Goal: Find specific page/section: Find specific page/section

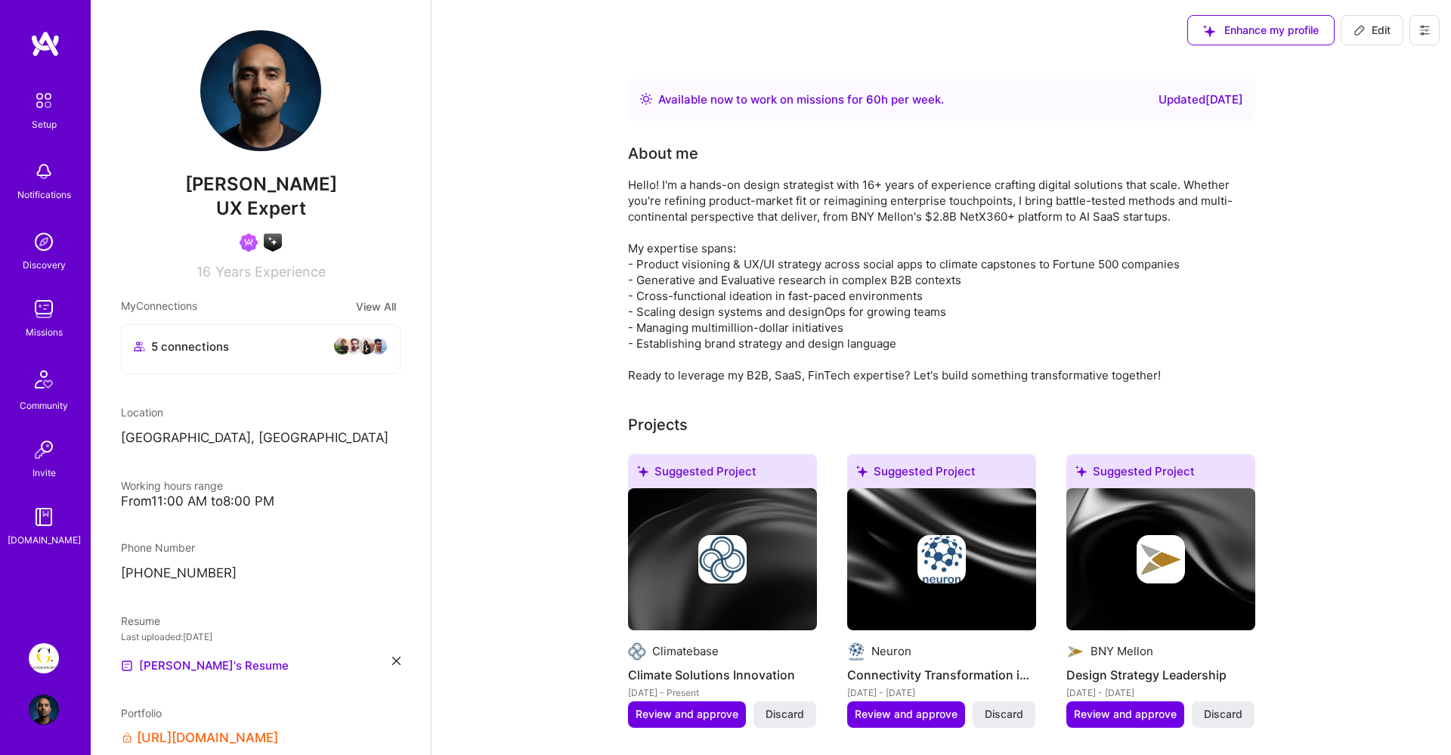
click at [1267, 34] on span "Enhance my profile" at bounding box center [1261, 30] width 116 height 15
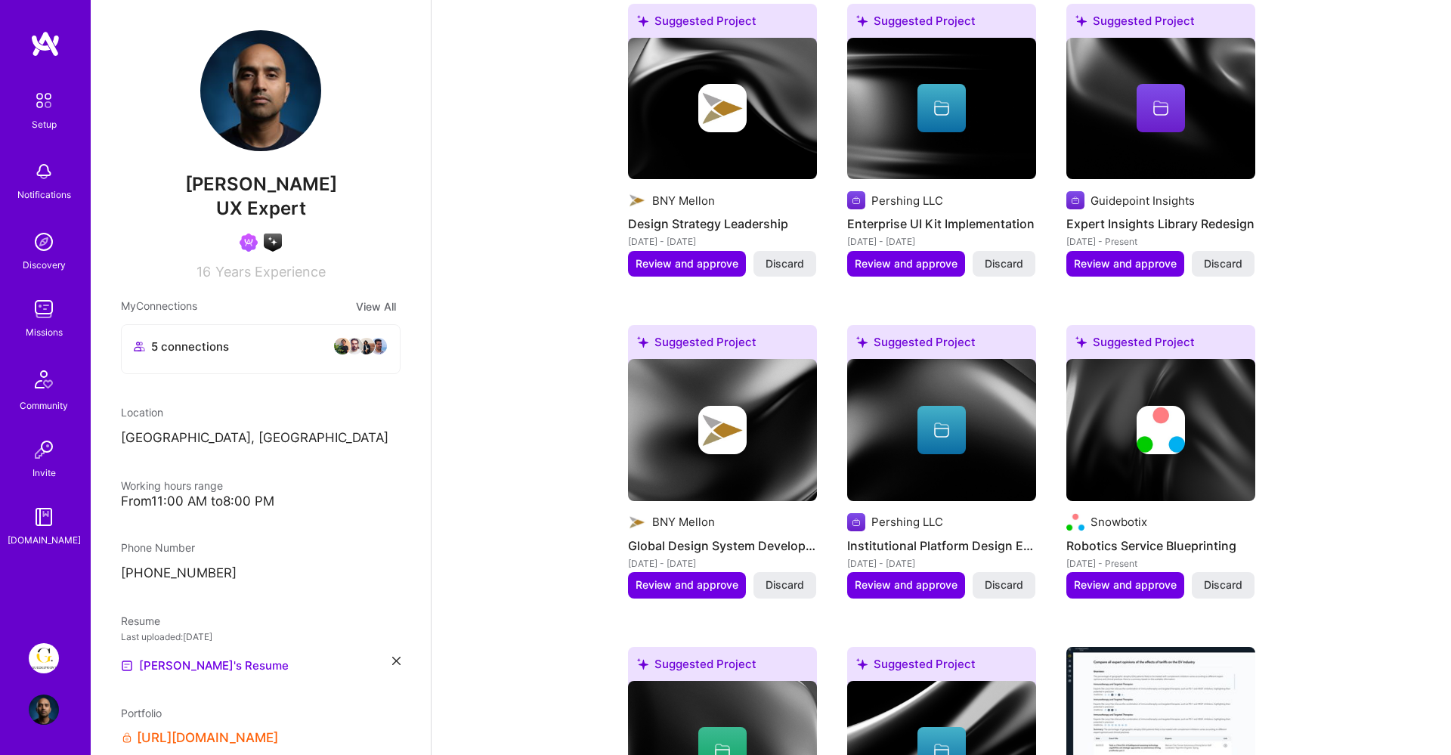
scroll to position [921, 0]
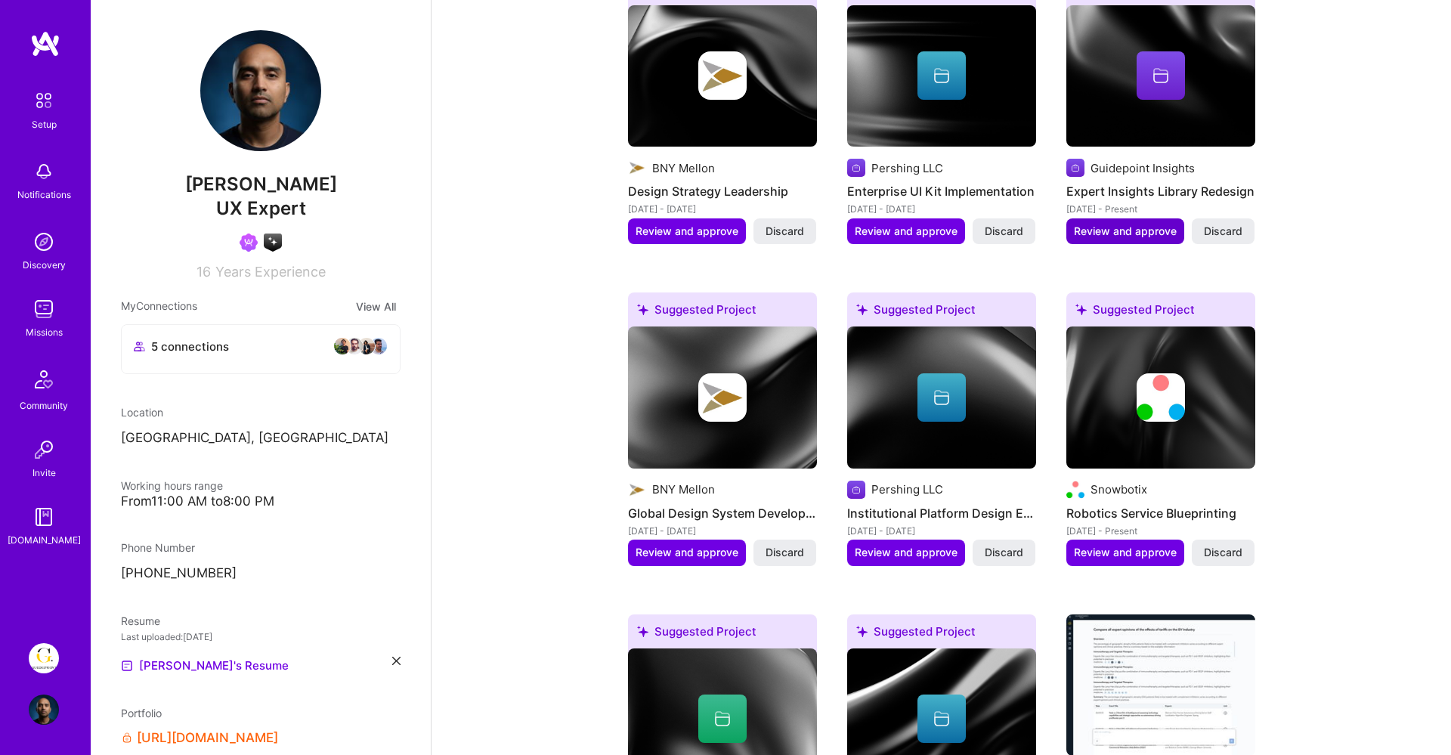
click at [1138, 228] on span "Review and approve" at bounding box center [1125, 231] width 103 height 15
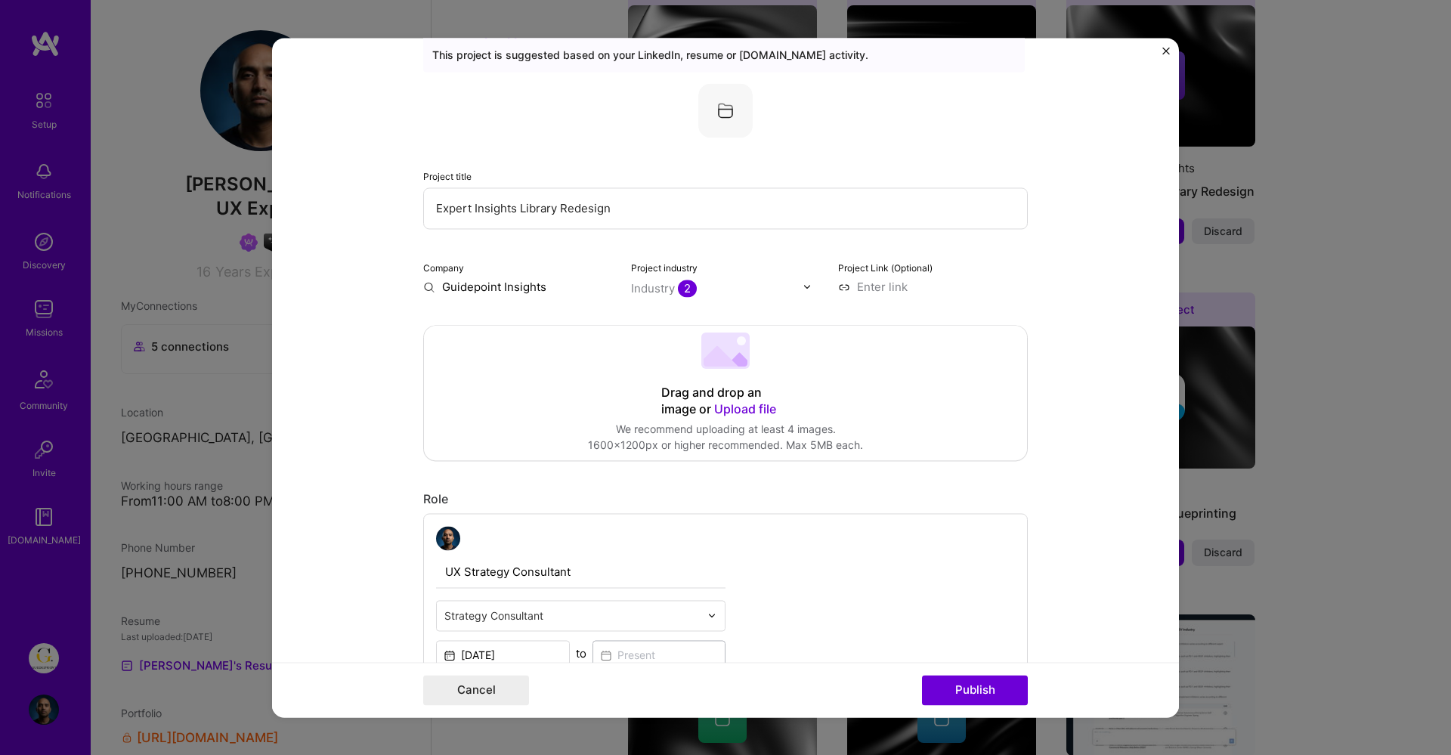
scroll to position [0, 0]
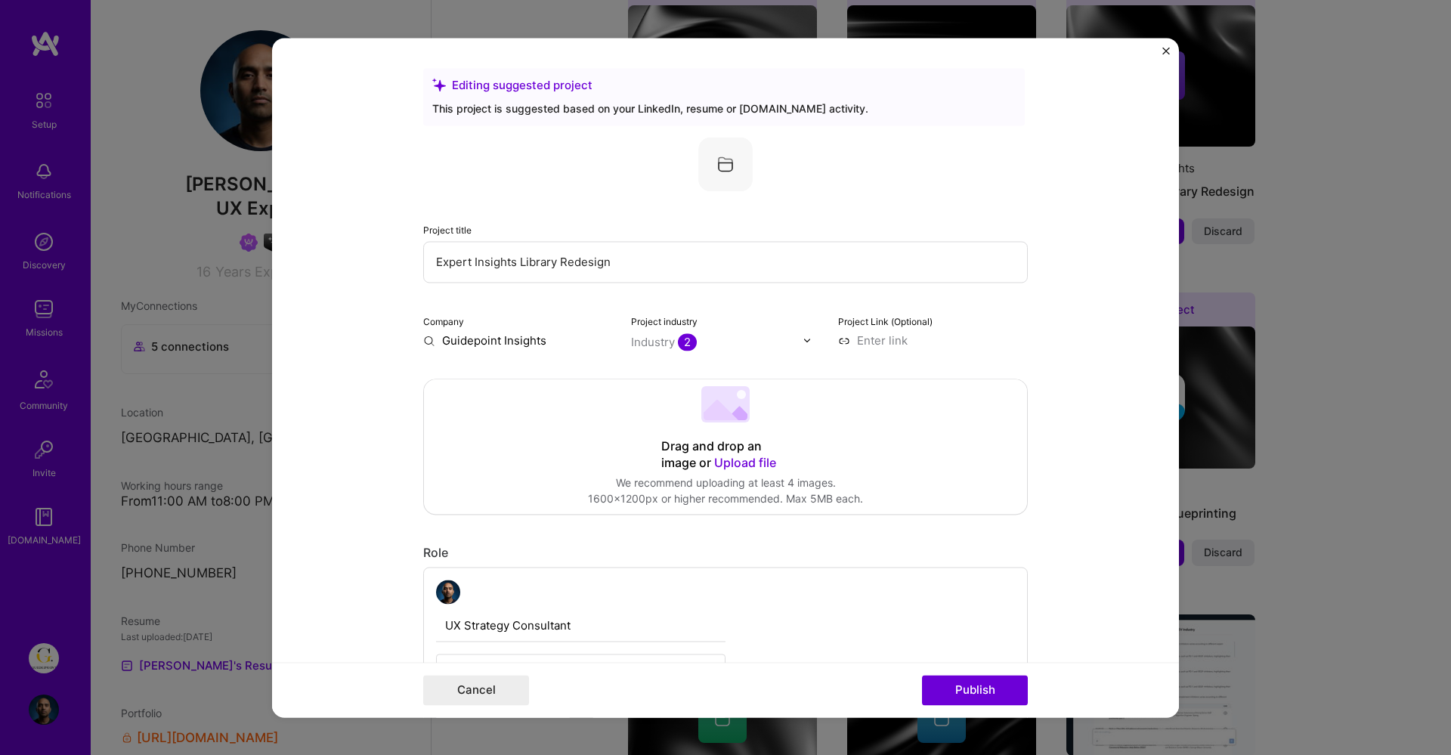
click at [1163, 49] on img "Close" at bounding box center [1167, 51] width 8 height 8
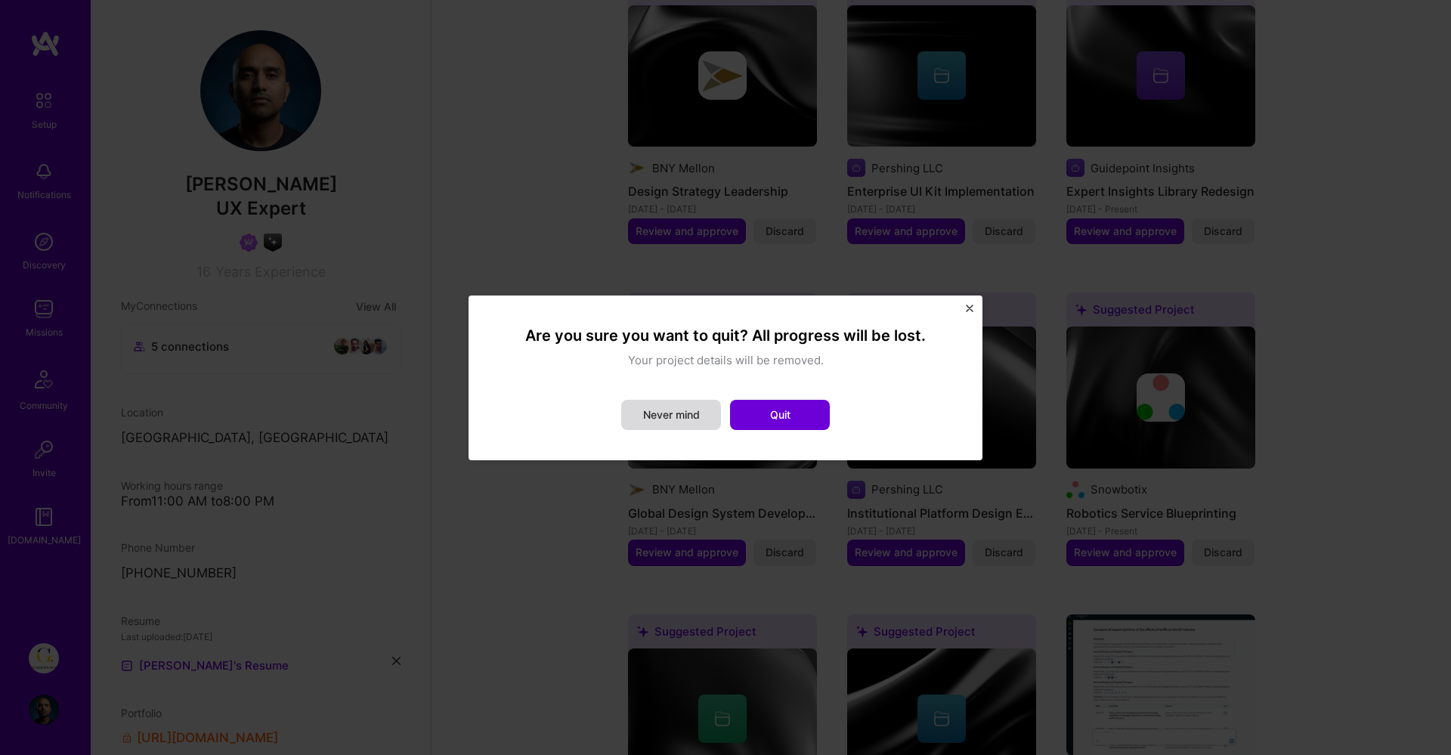
click at [690, 421] on button "Never mind" at bounding box center [671, 415] width 100 height 30
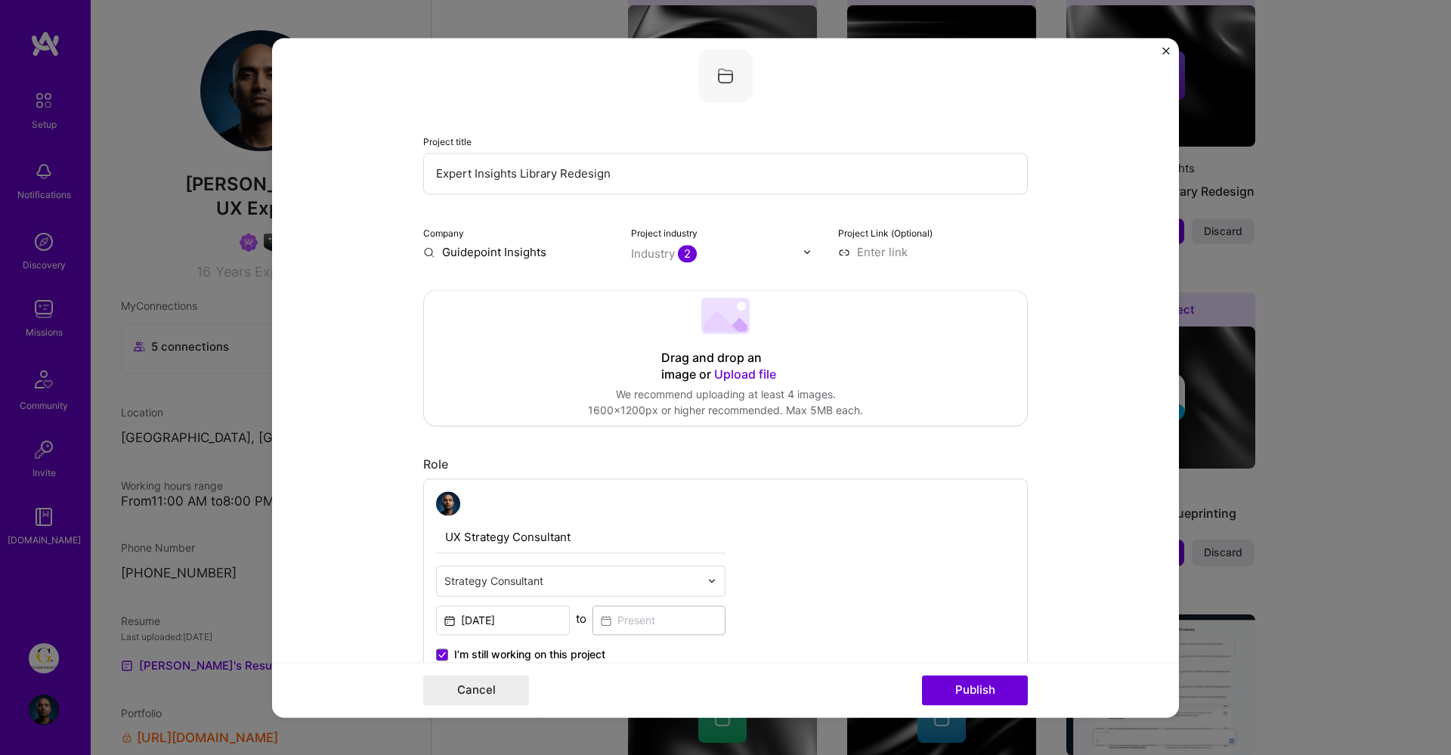
scroll to position [98, 0]
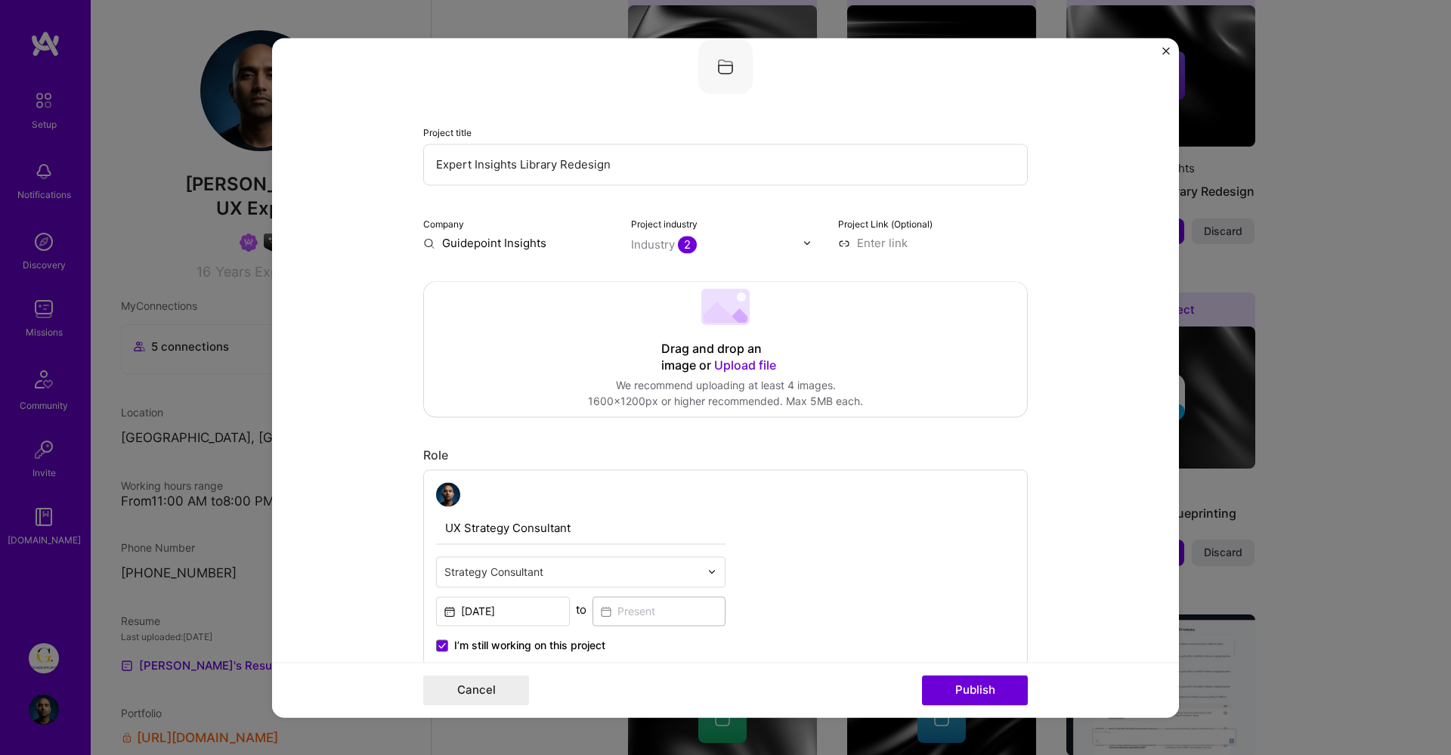
click at [1160, 54] on form "Editing suggested project This project is suggested based on your LinkedIn, res…" at bounding box center [725, 378] width 907 height 680
click at [1165, 50] on img "Close" at bounding box center [1167, 51] width 8 height 8
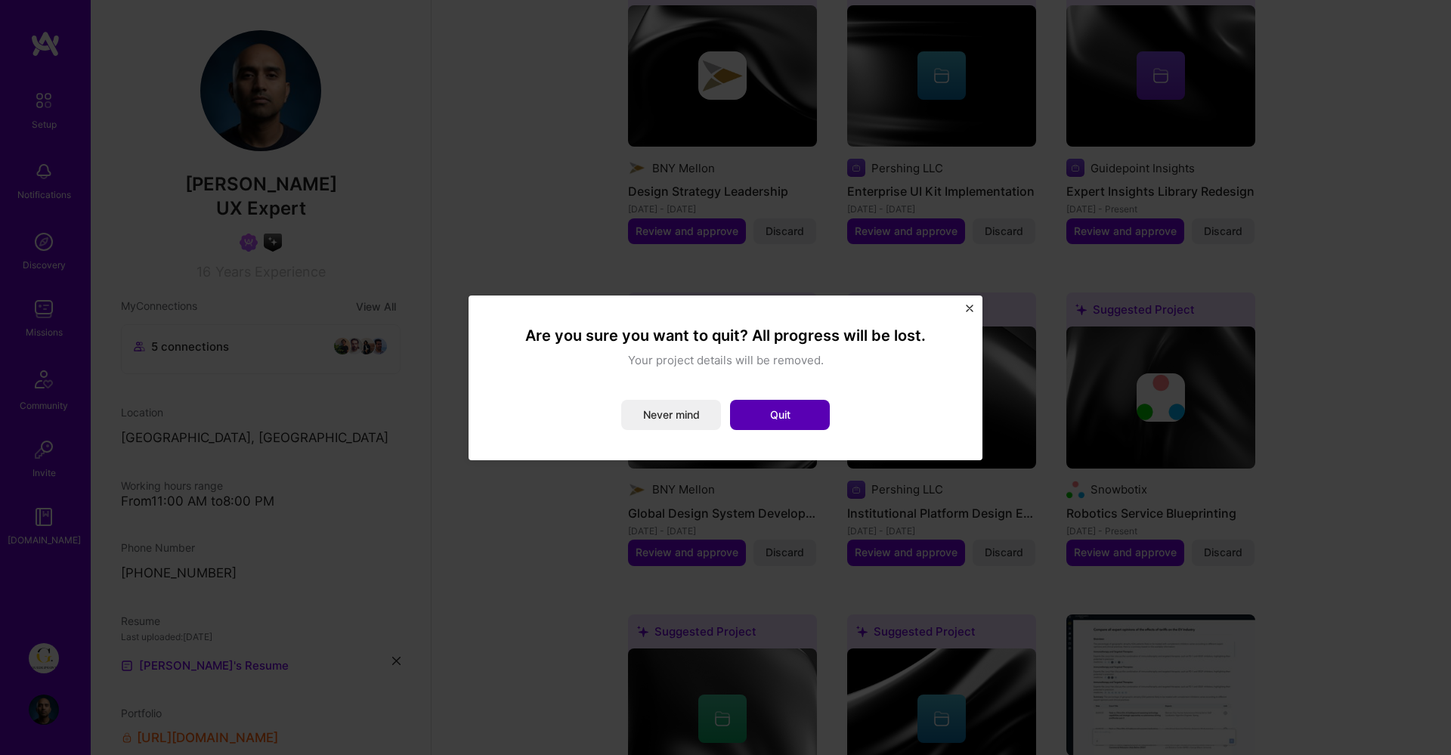
click at [754, 417] on button "Quit" at bounding box center [780, 415] width 100 height 30
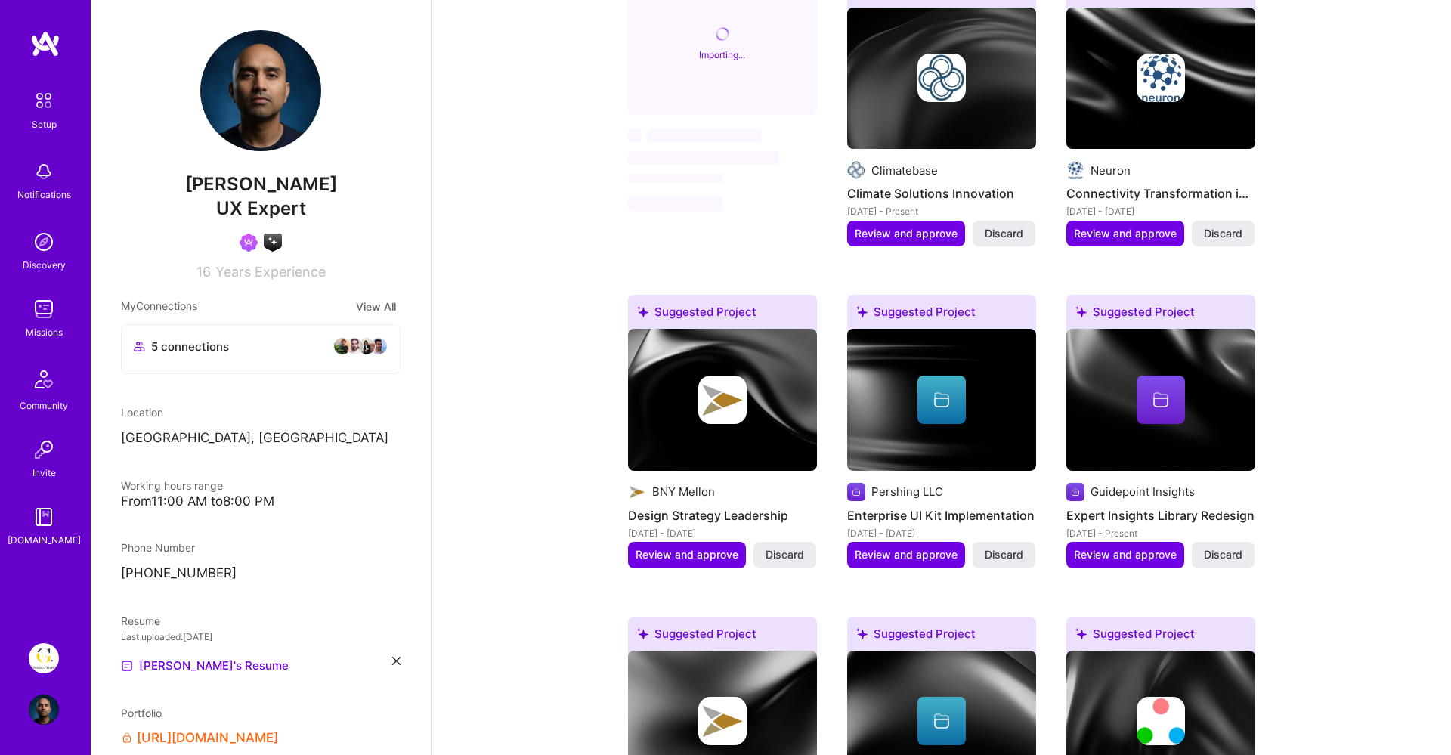
scroll to position [545, 0]
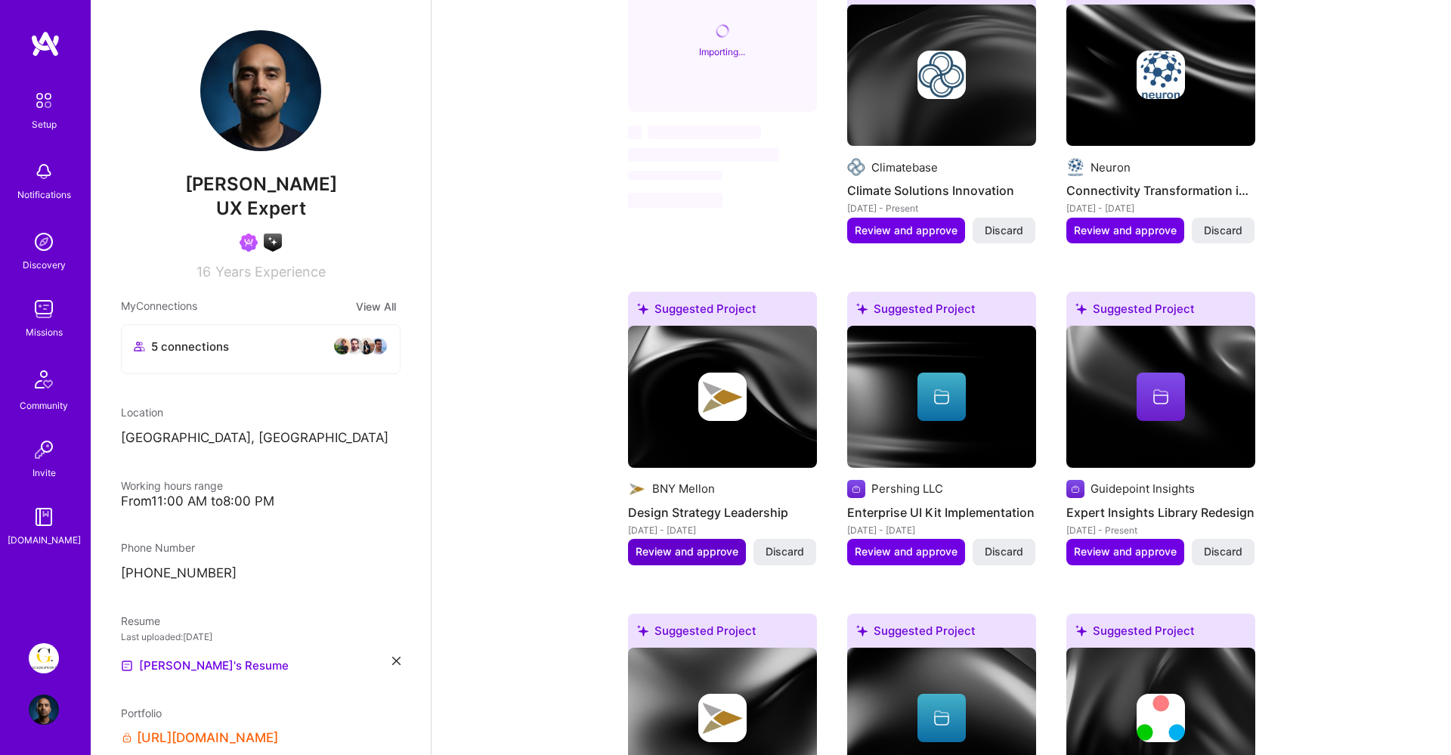
click at [689, 549] on span "Review and approve" at bounding box center [687, 551] width 103 height 15
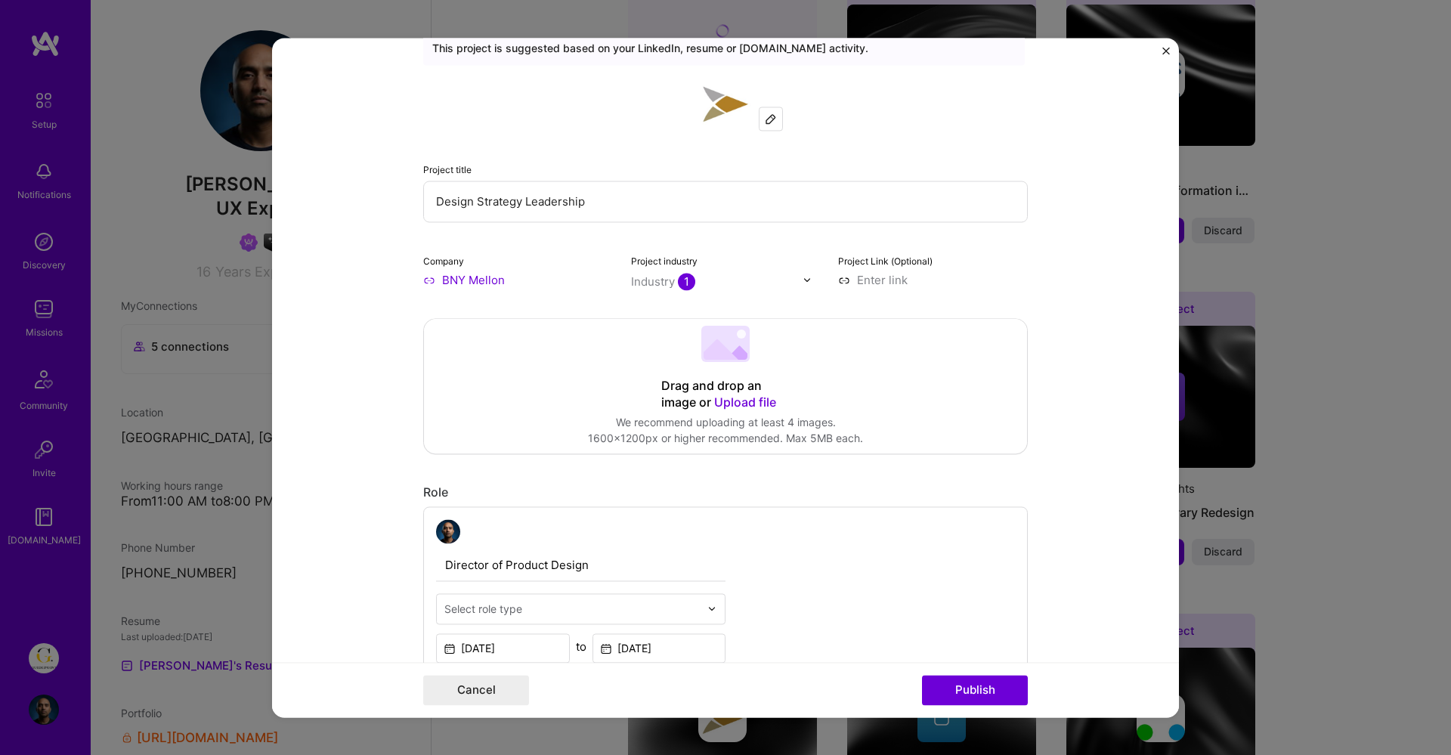
scroll to position [0, 0]
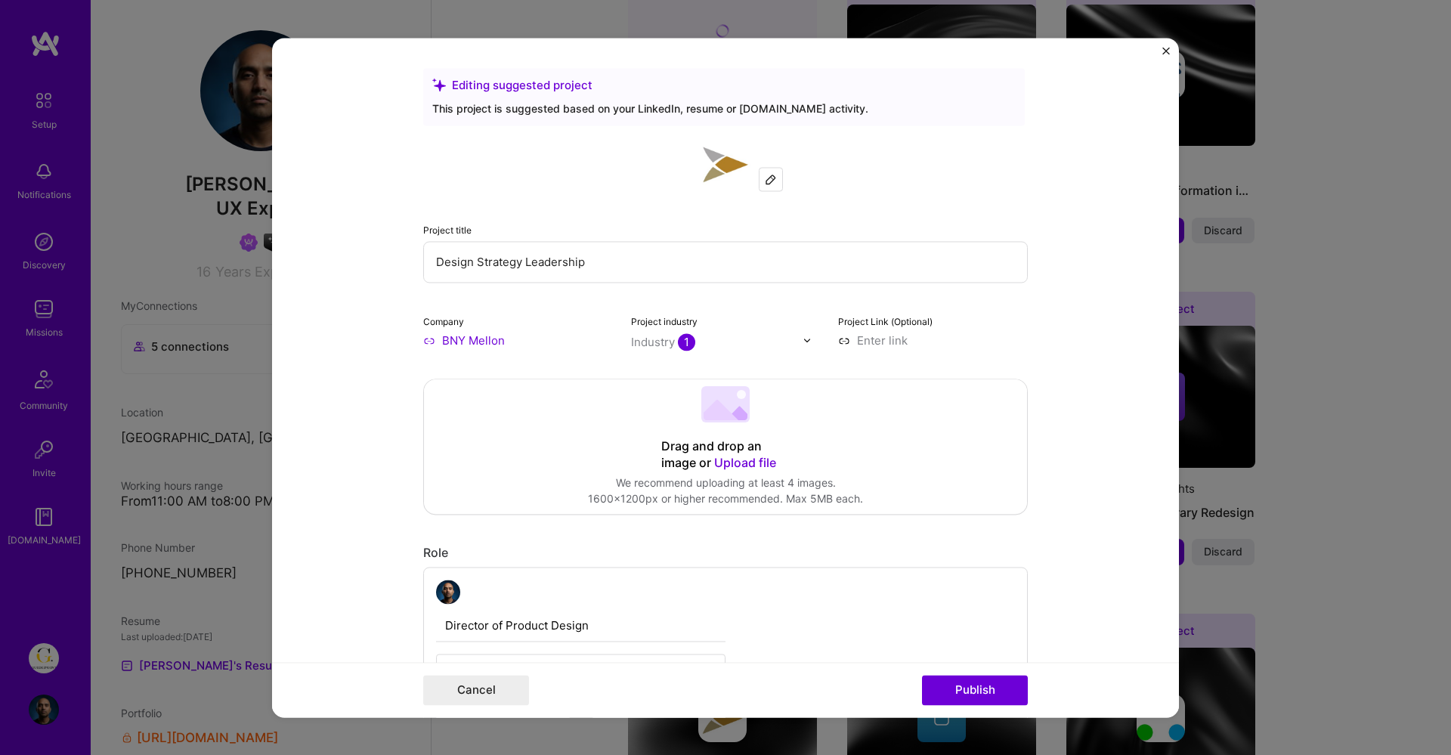
click at [1165, 50] on img "Close" at bounding box center [1167, 51] width 8 height 8
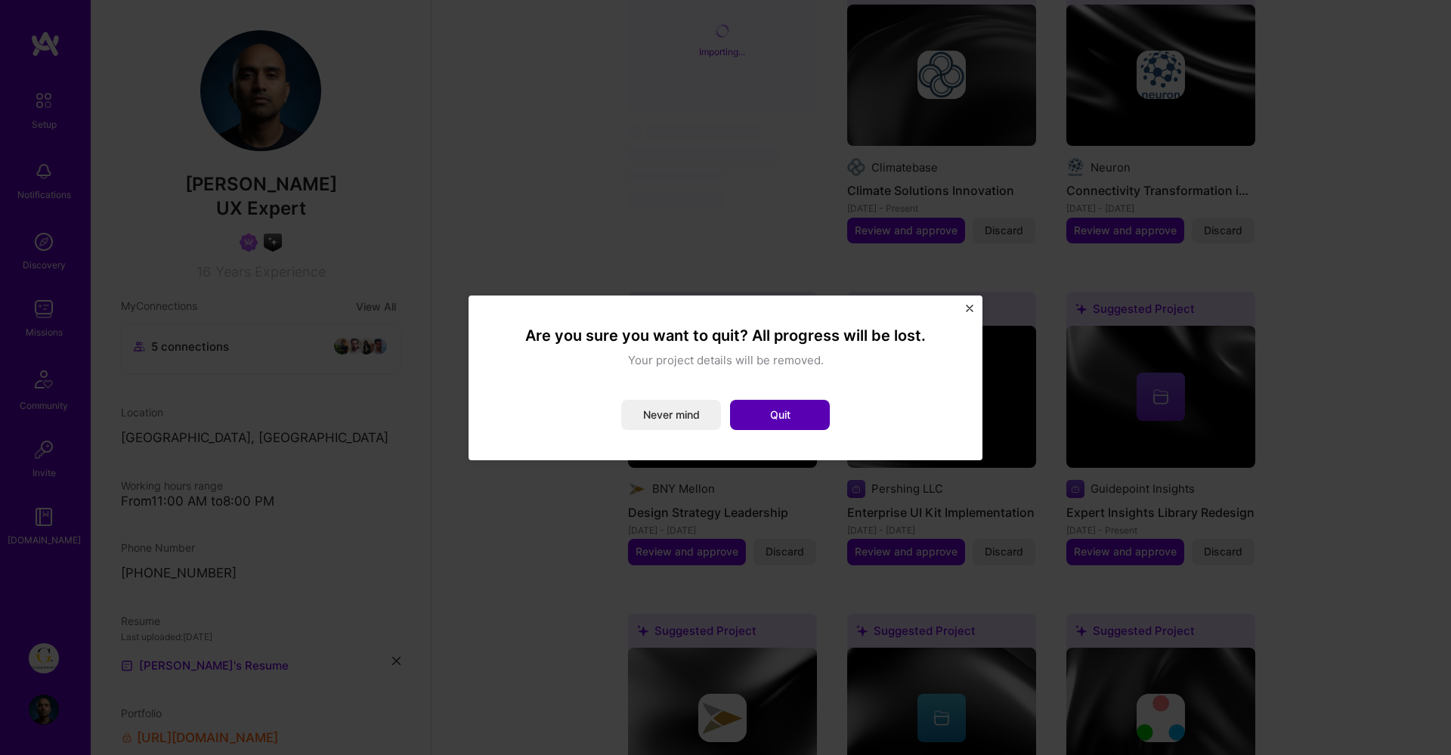
click at [801, 415] on button "Quit" at bounding box center [780, 415] width 100 height 30
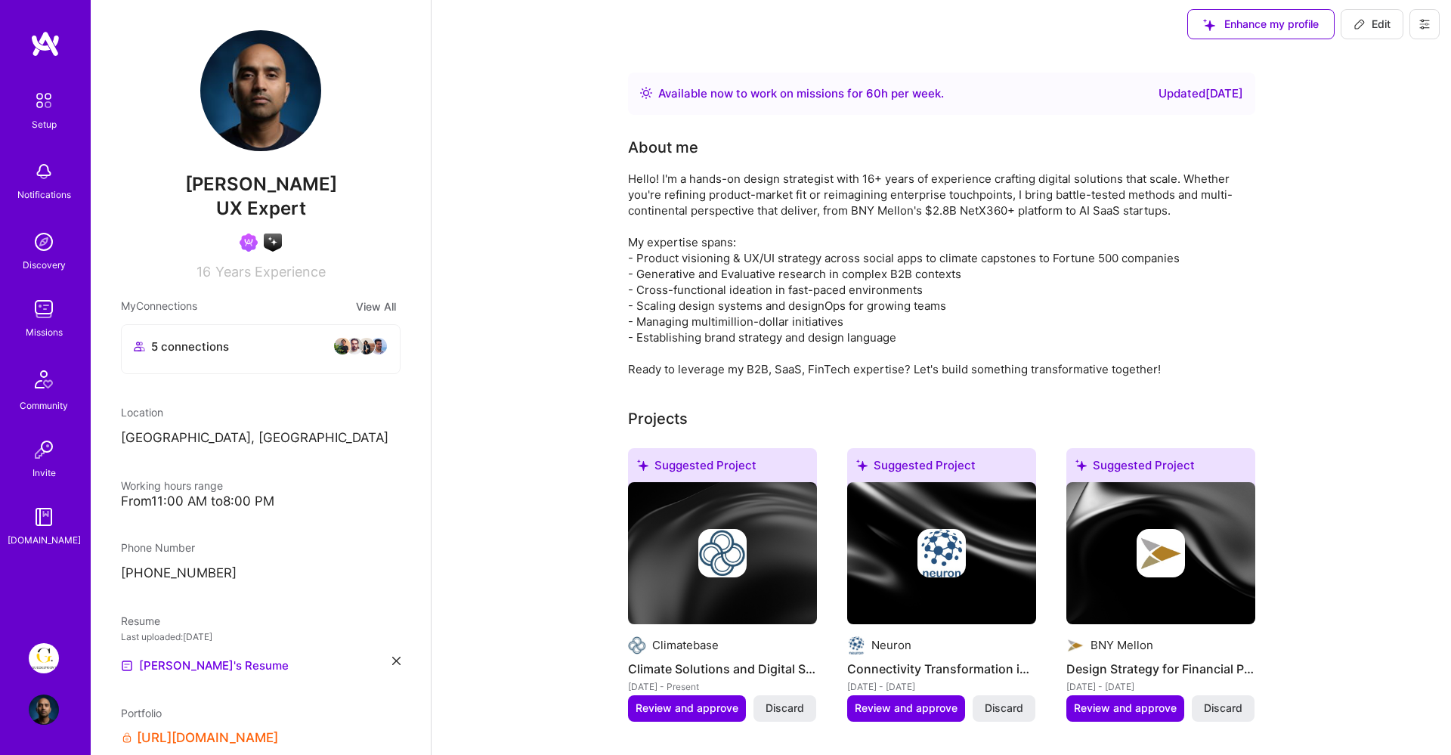
scroll to position [10, 0]
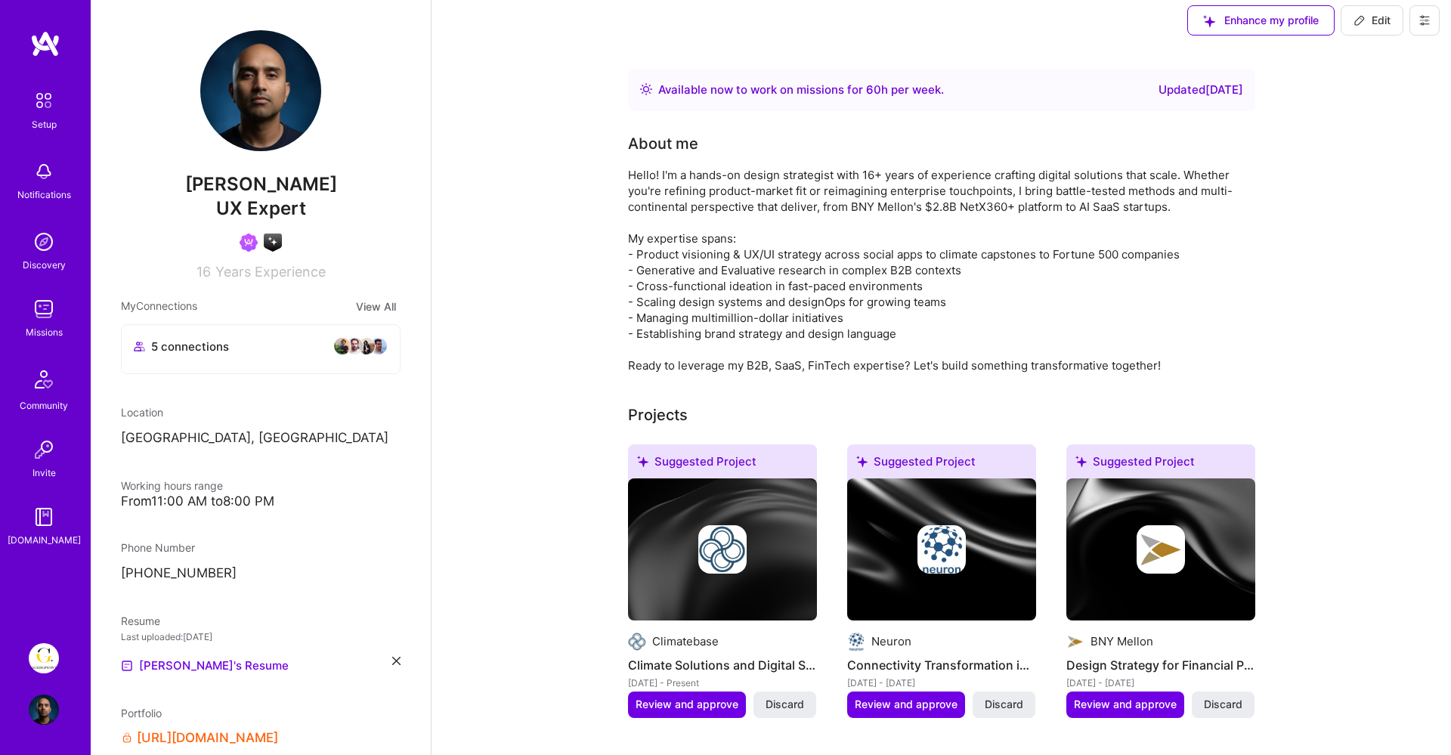
click at [1154, 354] on div "Hello! I'm a hands-on design strategist with 16+ years of experience crafting d…" at bounding box center [930, 270] width 605 height 206
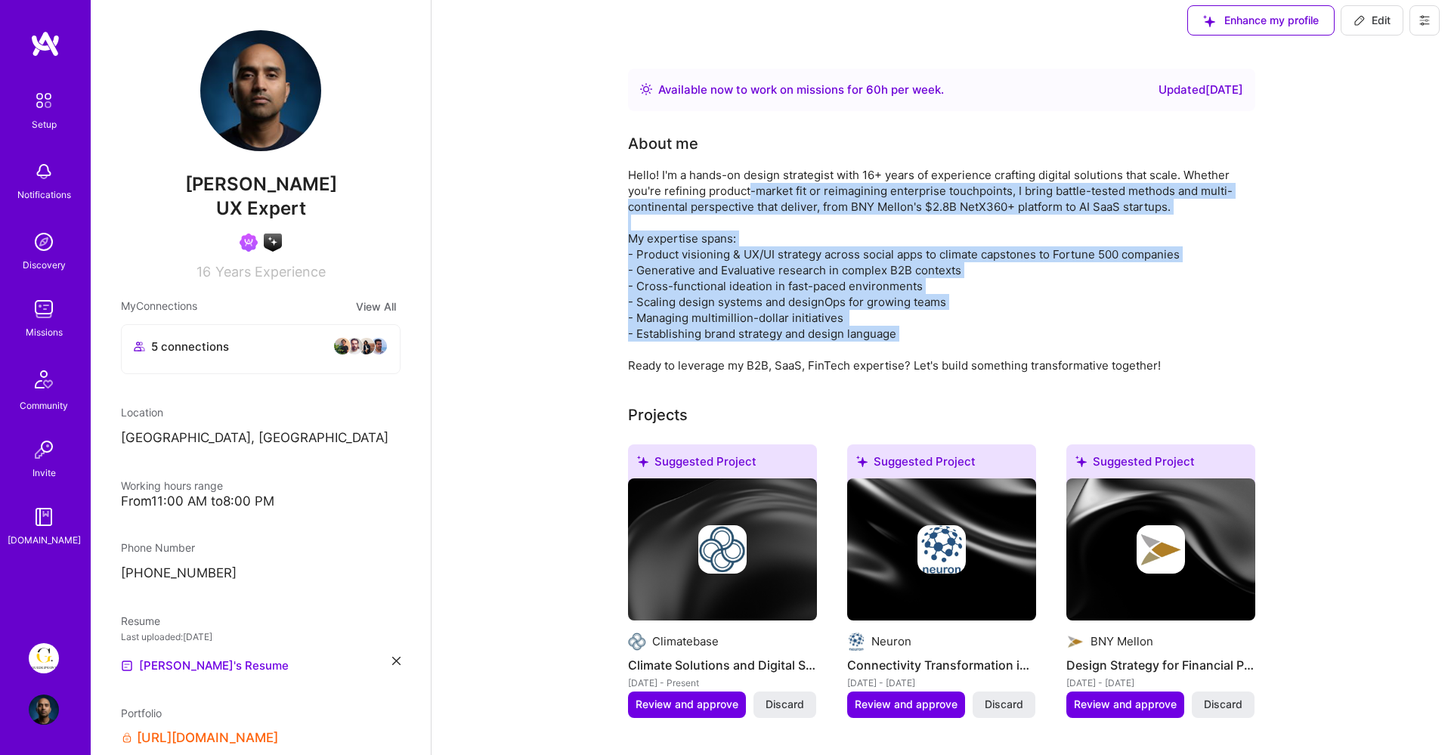
drag, startPoint x: 1167, startPoint y: 355, endPoint x: 748, endPoint y: 197, distance: 447.9
click at [748, 197] on div "Hello! I'm a hands-on design strategist with 16+ years of experience crafting d…" at bounding box center [930, 270] width 605 height 206
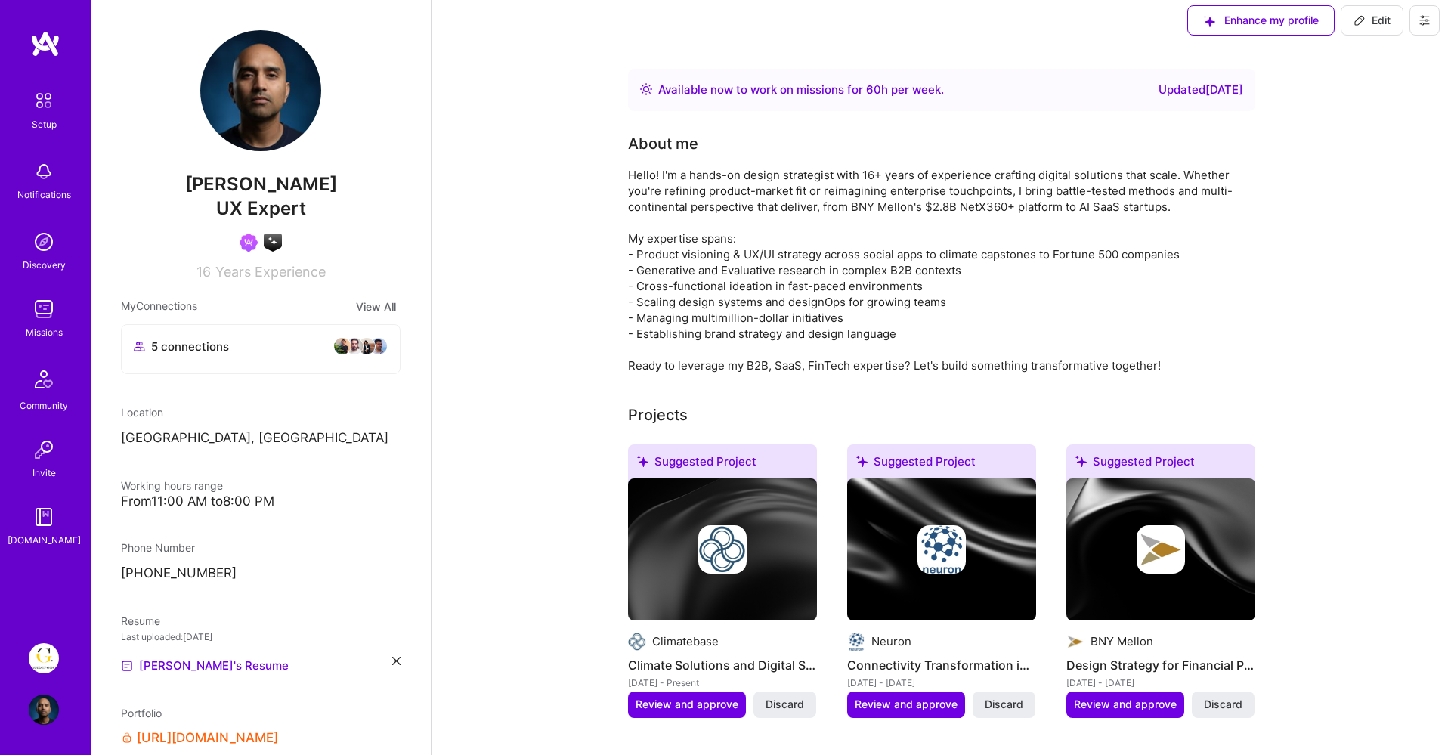
click at [664, 182] on div "Hello! I'm a hands-on design strategist with 16+ years of experience crafting d…" at bounding box center [930, 270] width 605 height 206
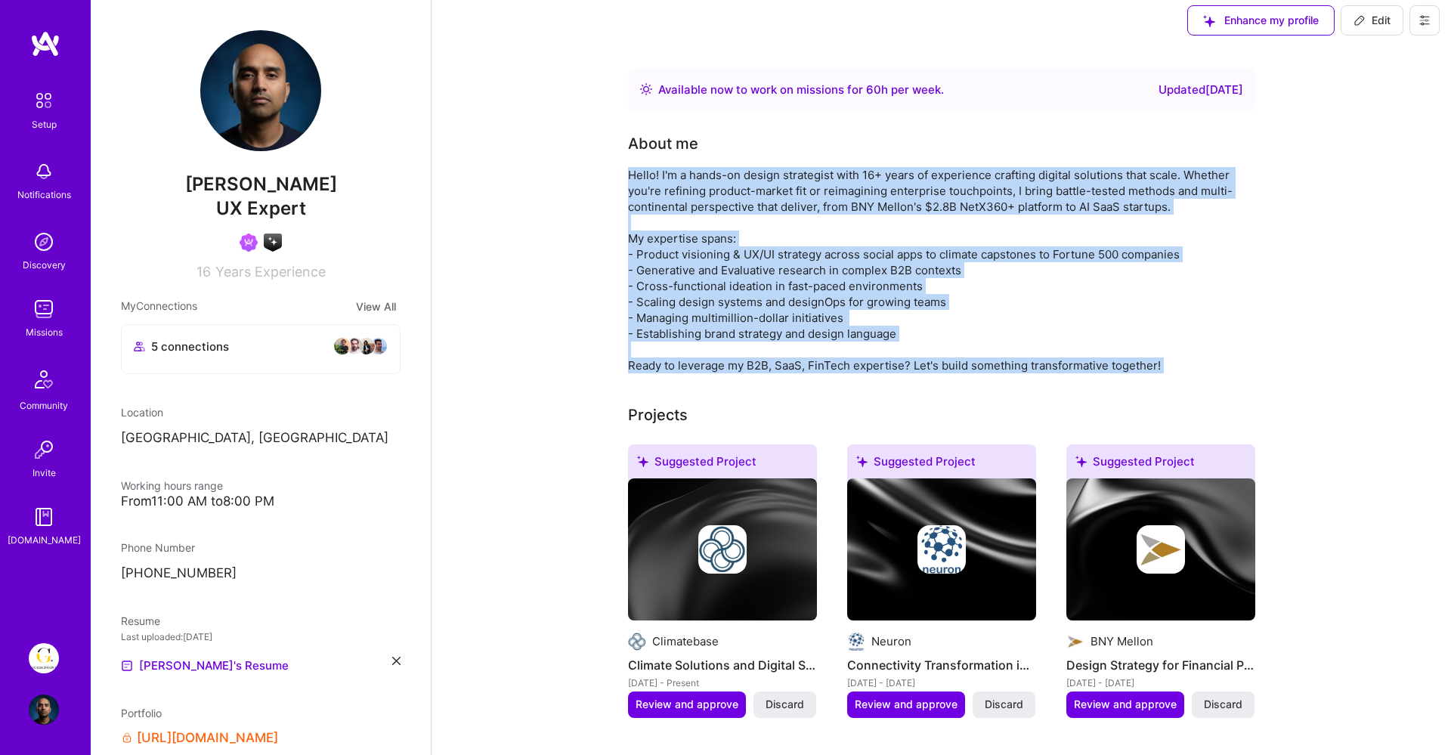
drag, startPoint x: 627, startPoint y: 175, endPoint x: 1204, endPoint y: 379, distance: 612.3
click at [52, 237] on img at bounding box center [44, 242] width 30 height 30
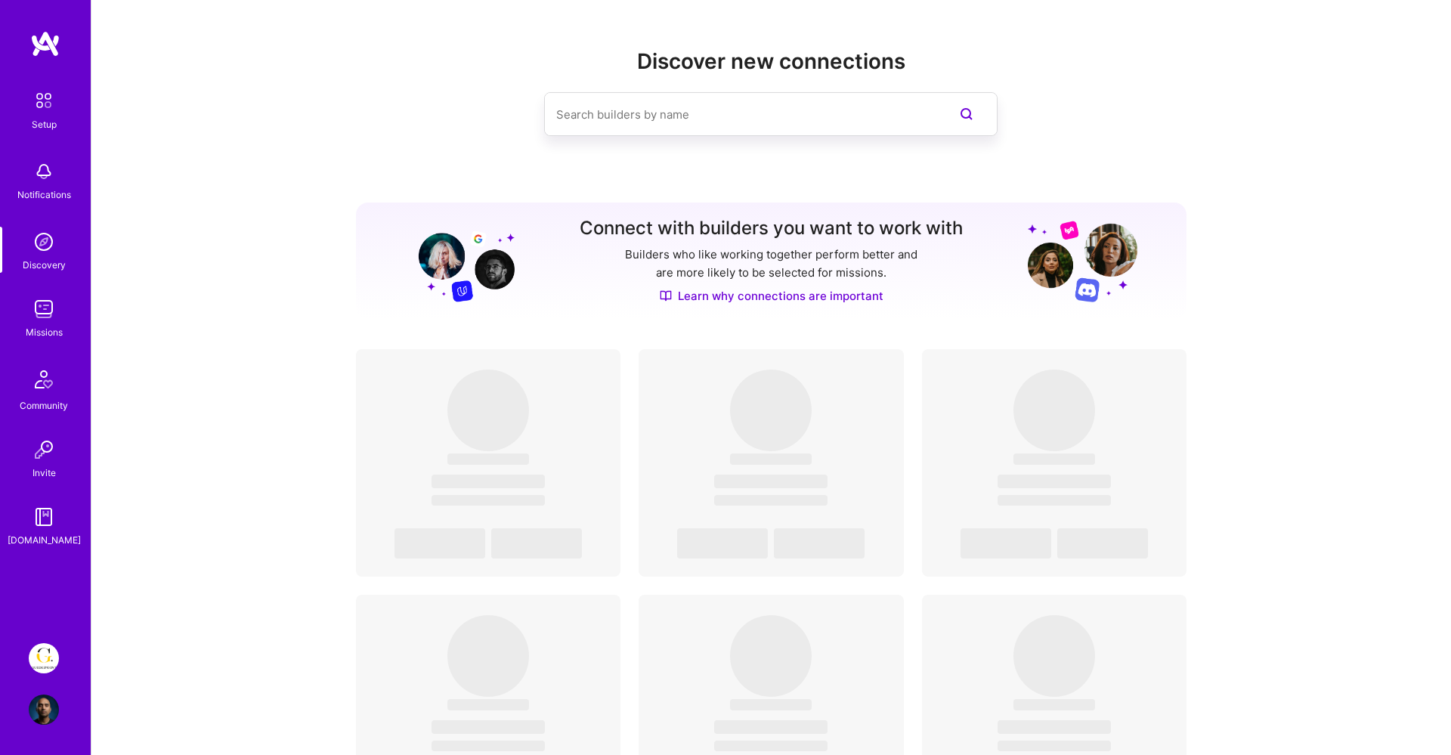
click at [665, 111] on input at bounding box center [740, 114] width 369 height 39
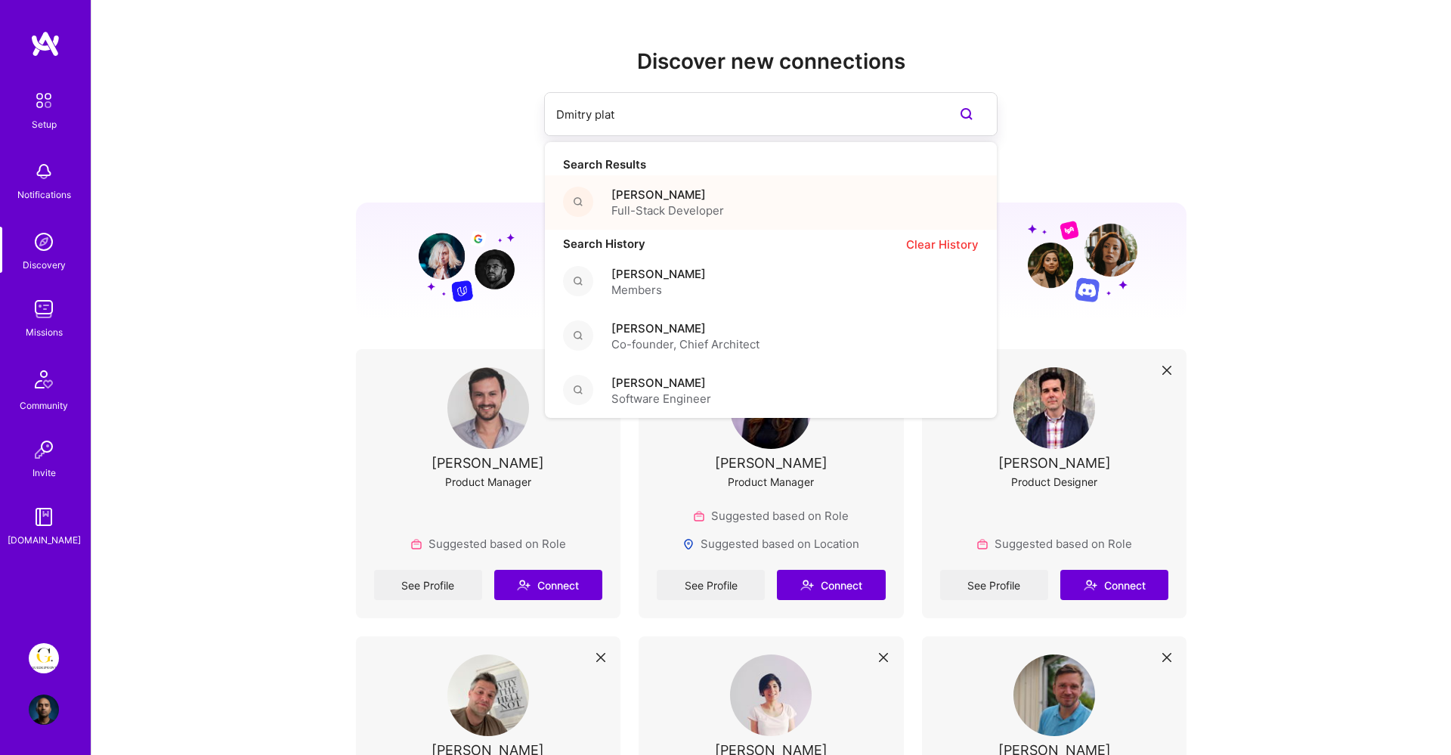
type input "Dmitry plat"
click at [669, 203] on span "Full-Stack Developer" at bounding box center [668, 211] width 113 height 16
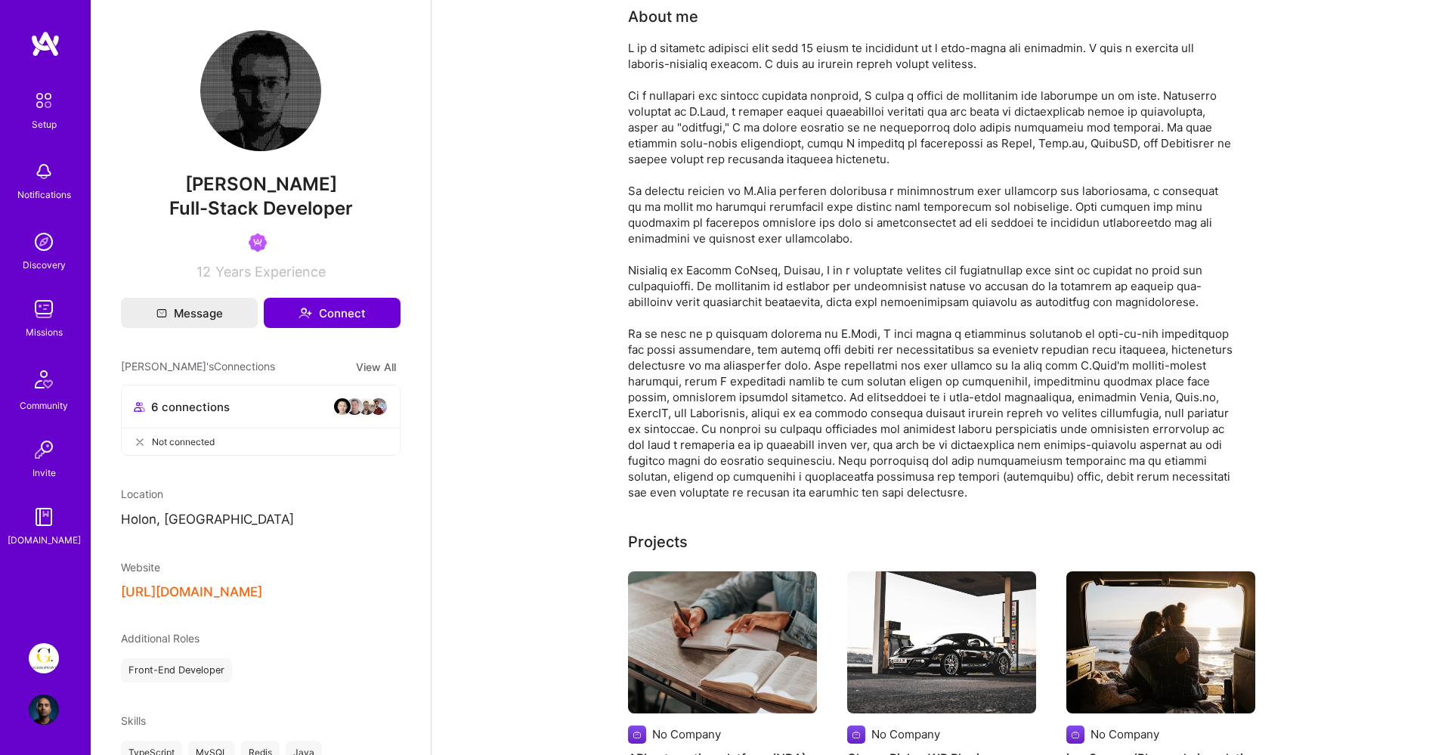
scroll to position [82, 0]
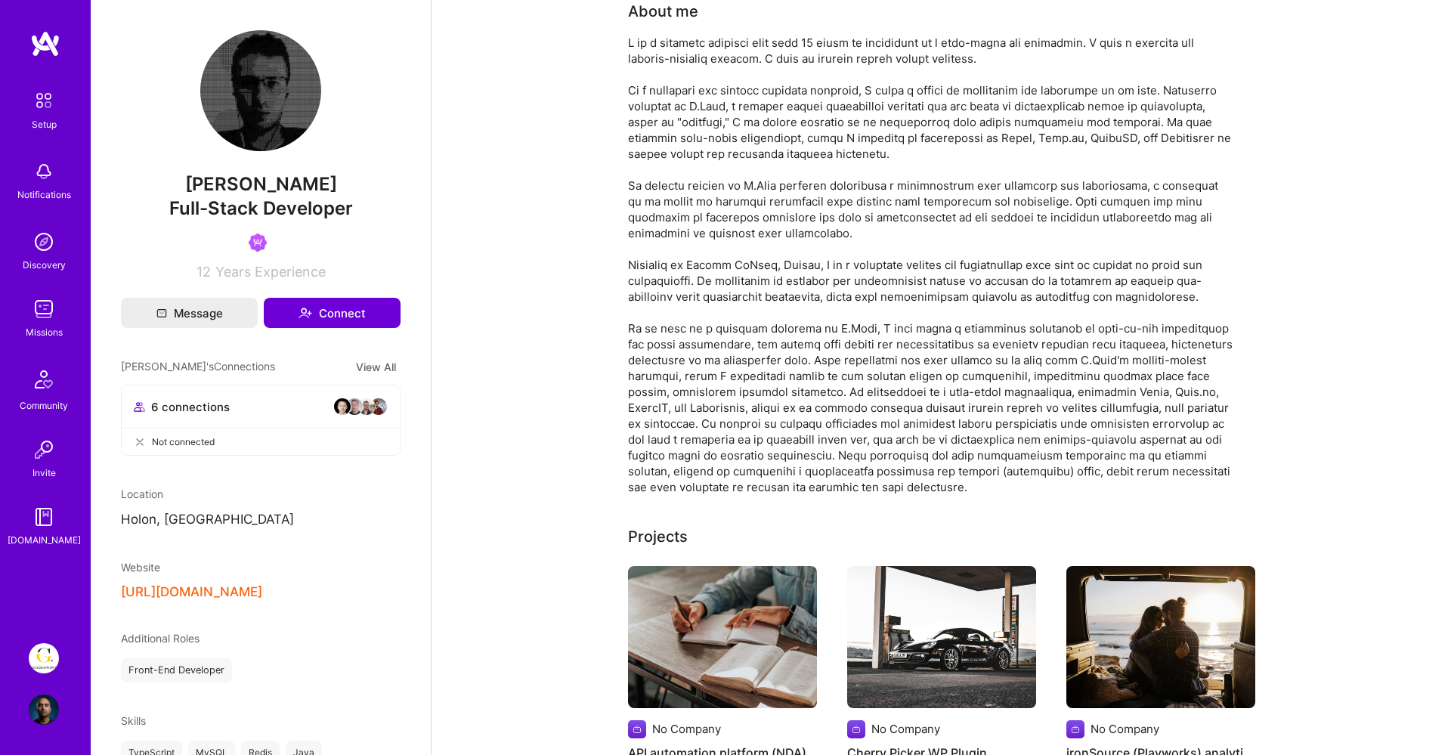
click at [57, 257] on div "Discovery" at bounding box center [44, 265] width 43 height 16
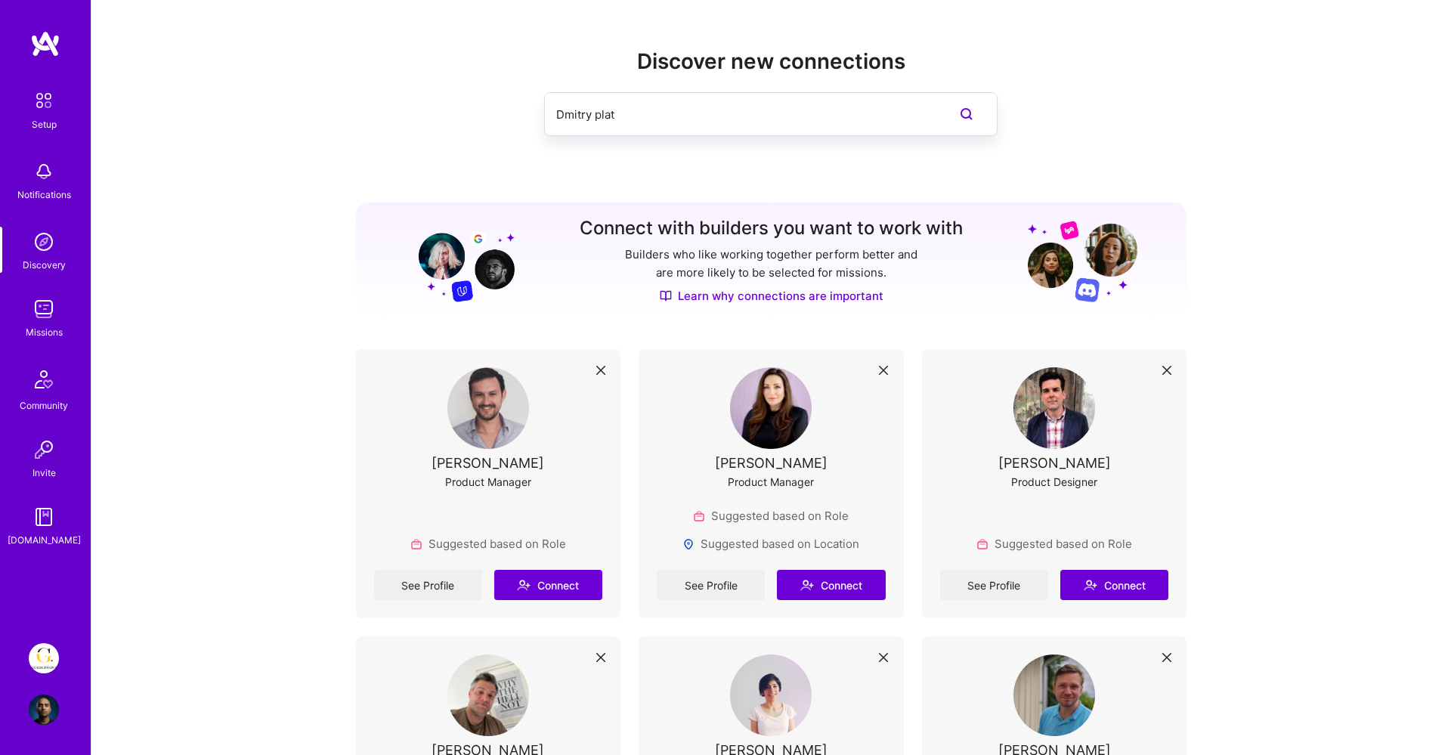
click at [678, 126] on input "Dmitry plat" at bounding box center [740, 114] width 369 height 39
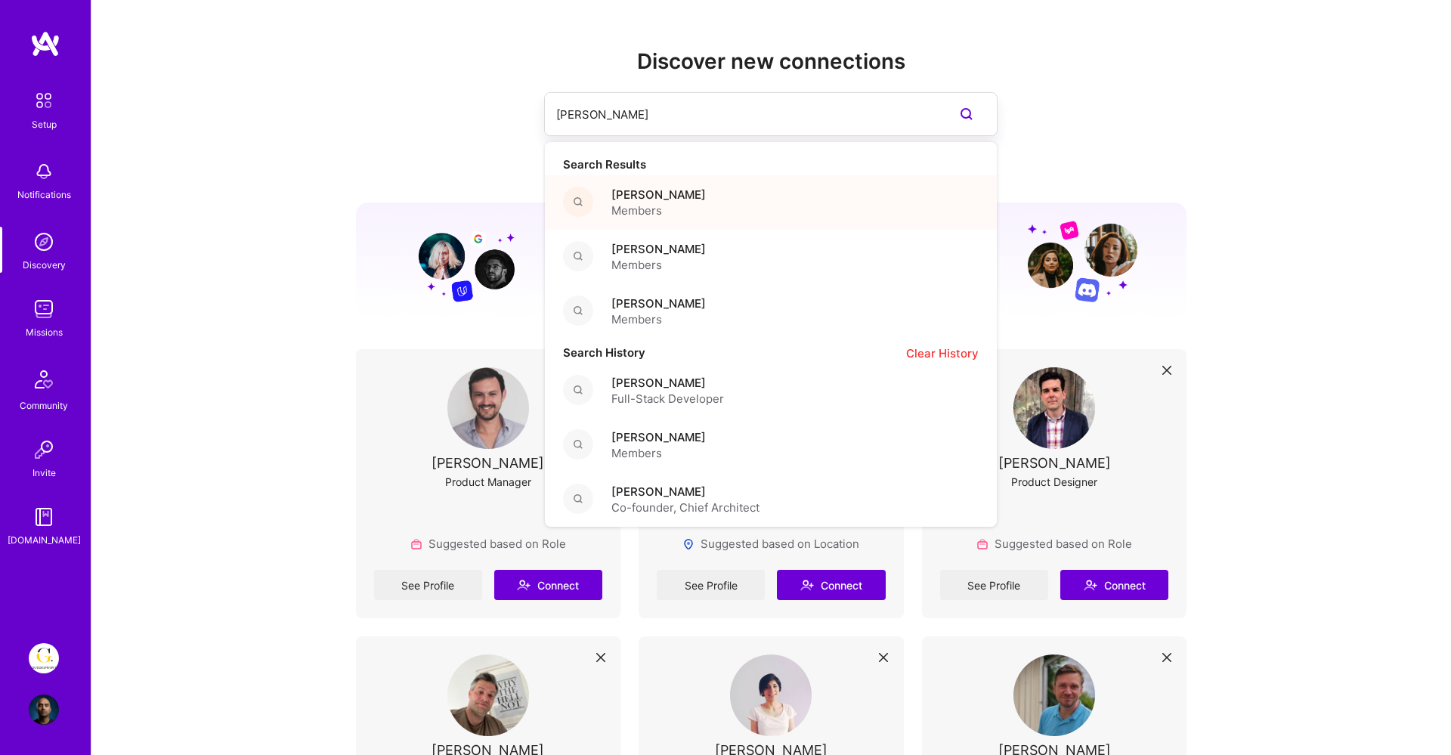
type input "[PERSON_NAME]"
click at [657, 206] on span "Members" at bounding box center [659, 211] width 94 height 16
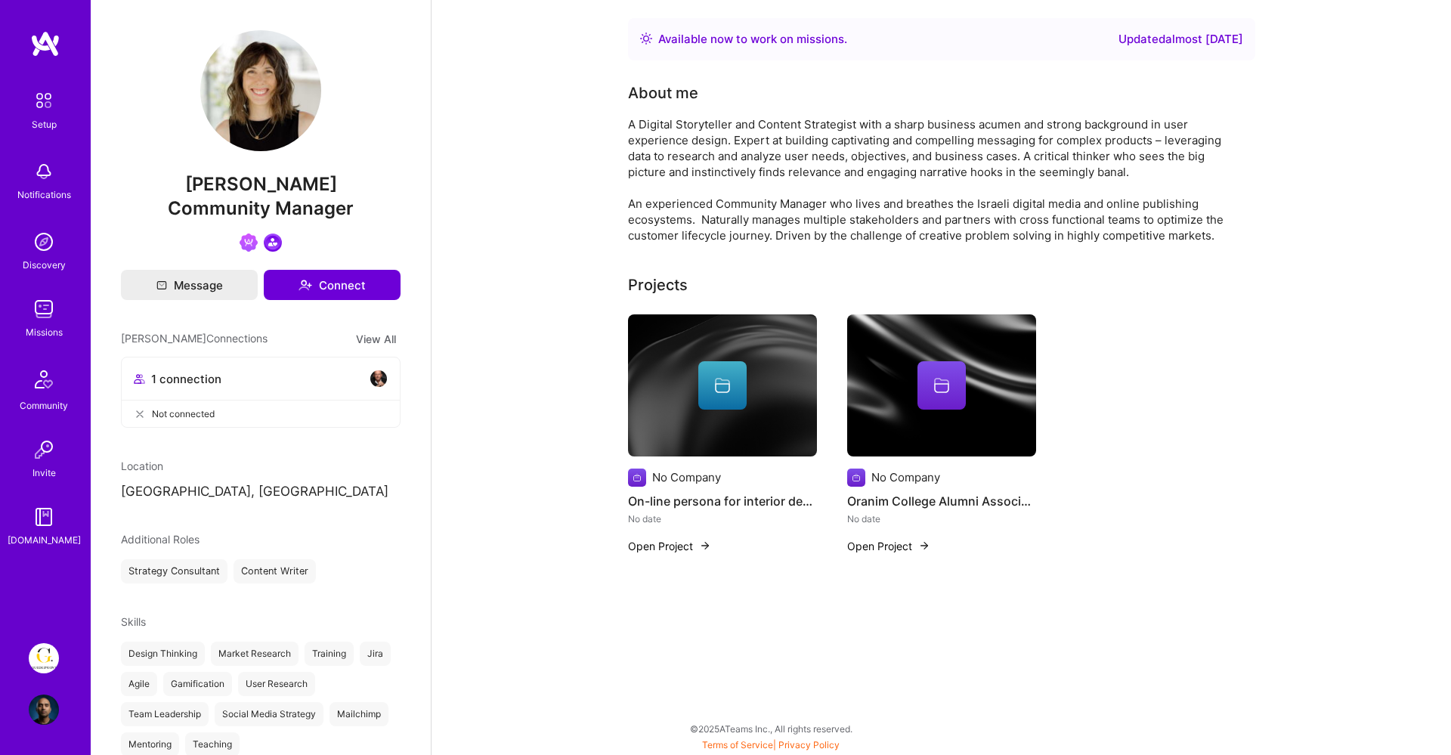
click at [42, 253] on img at bounding box center [44, 242] width 30 height 30
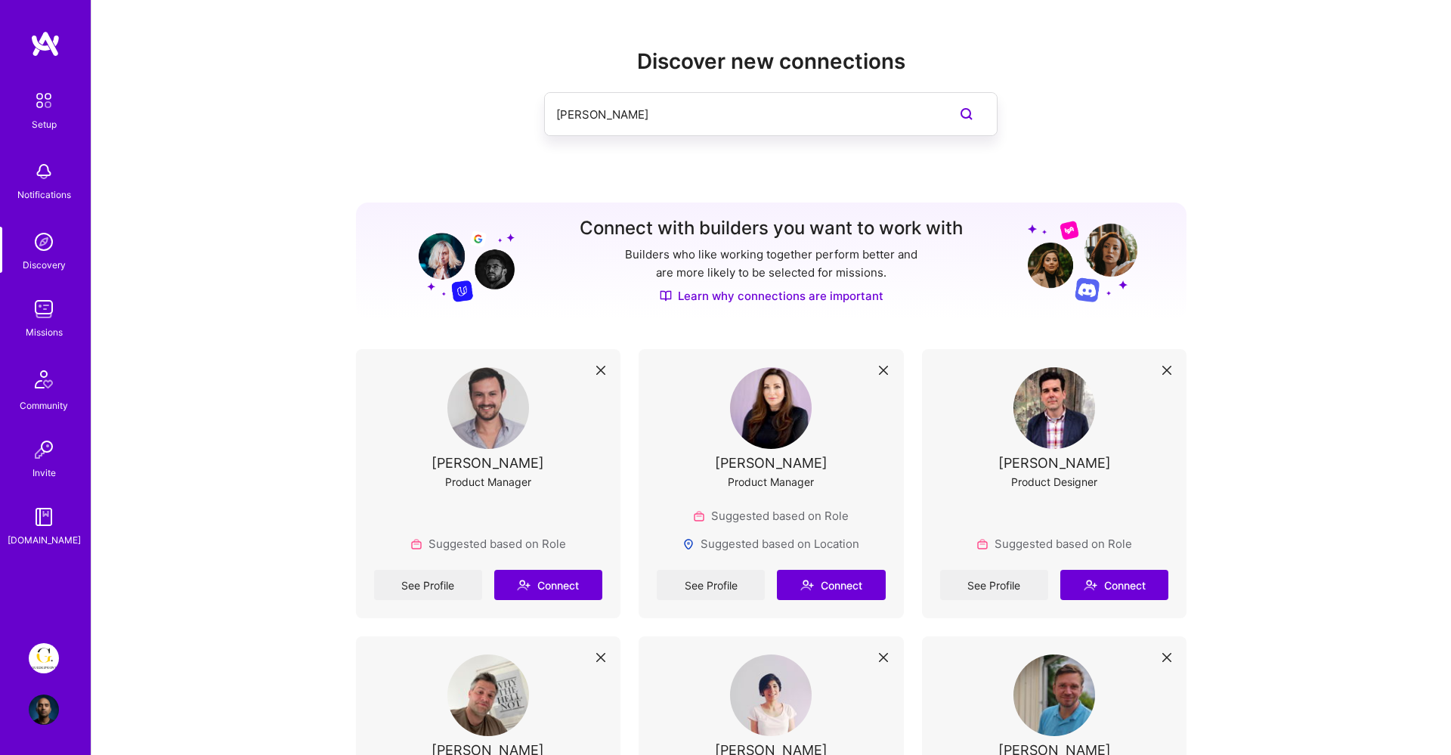
click at [667, 111] on input "[PERSON_NAME]" at bounding box center [740, 114] width 369 height 39
